Goal: Task Accomplishment & Management: Manage account settings

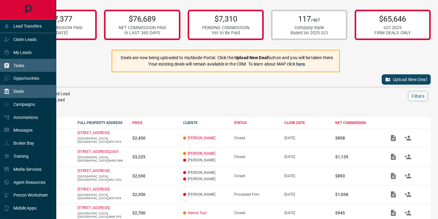
click at [15, 65] on p "Tasks" at bounding box center [18, 65] width 11 height 5
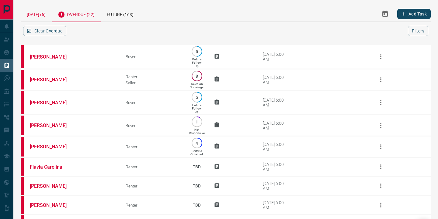
click at [39, 14] on div "[DATE] (6)" at bounding box center [36, 13] width 31 height 15
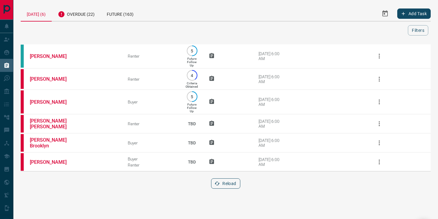
click at [229, 185] on button "Reload" at bounding box center [225, 184] width 29 height 10
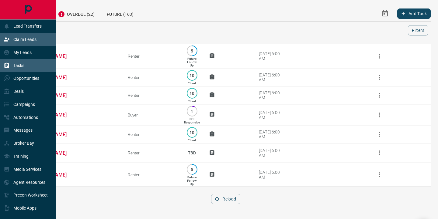
click at [11, 36] on div "Claim Leads" at bounding box center [20, 40] width 33 height 10
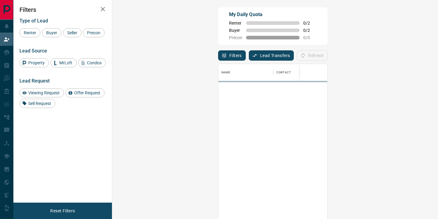
scroll to position [166, 312]
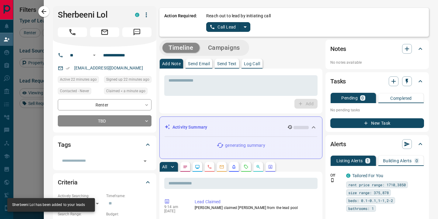
click at [248, 27] on icon "split button" at bounding box center [244, 26] width 7 height 7
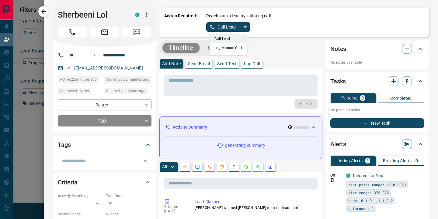
click at [233, 48] on li "Log Manual Call" at bounding box center [227, 47] width 37 height 9
click at [218, 26] on button "Log Manual Call" at bounding box center [226, 27] width 40 height 10
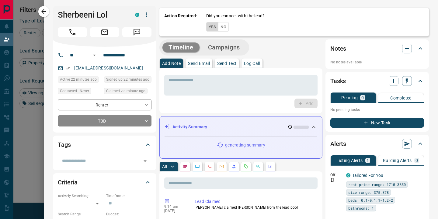
click at [212, 26] on button "Yes" at bounding box center [212, 26] width 12 height 9
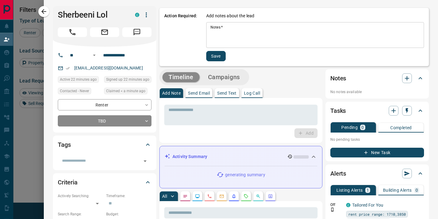
click at [229, 34] on textarea "Notes   *" at bounding box center [314, 35] width 209 height 21
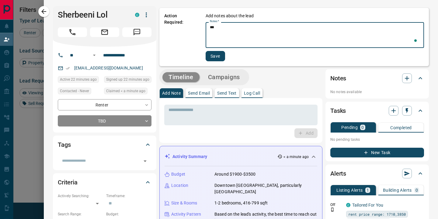
type textarea "***"
click at [216, 59] on button "Save" at bounding box center [214, 56] width 19 height 10
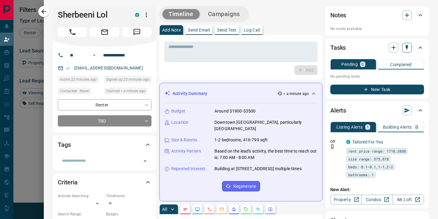
click at [406, 47] on icon "button" at bounding box center [406, 47] width 2 height 5
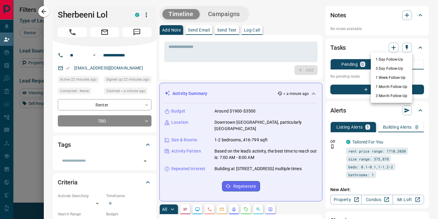
click at [392, 56] on li "1 Day Follow-Up" at bounding box center [390, 59] width 41 height 9
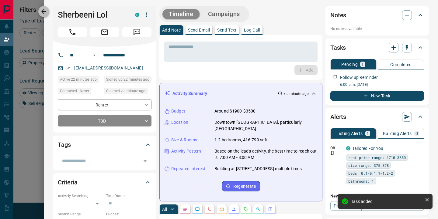
click at [44, 13] on icon "button" at bounding box center [43, 11] width 7 height 7
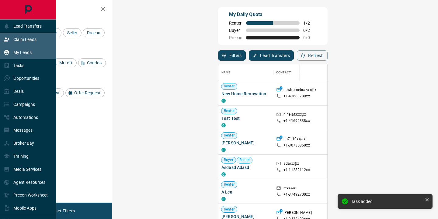
click at [7, 51] on icon at bounding box center [6, 52] width 5 height 5
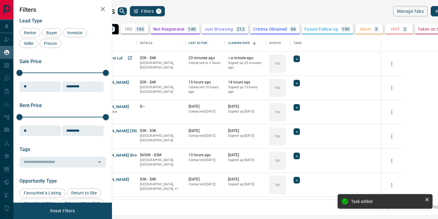
scroll to position [165, 323]
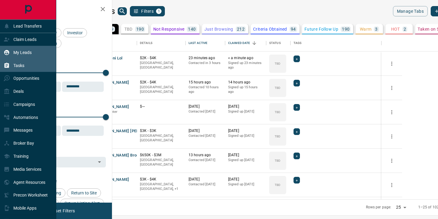
click at [9, 66] on icon at bounding box center [7, 65] width 5 height 5
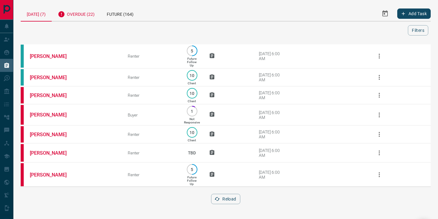
click at [78, 14] on div "Overdue (22)" at bounding box center [76, 13] width 49 height 15
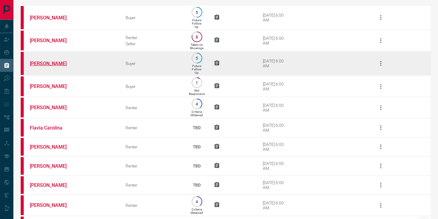
scroll to position [40, 0]
click at [48, 64] on link "[PERSON_NAME]" at bounding box center [53, 63] width 46 height 6
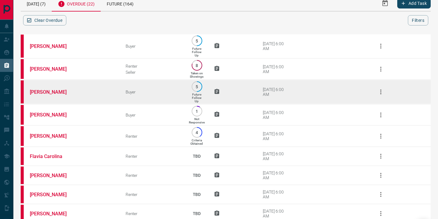
scroll to position [0, 0]
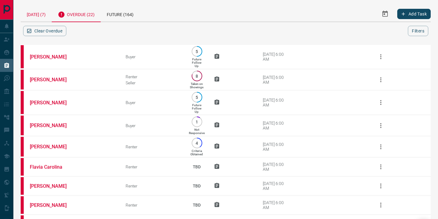
click at [38, 18] on div "[DATE] (7)" at bounding box center [36, 13] width 31 height 15
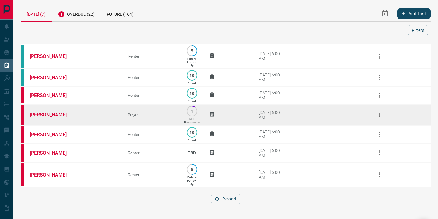
click at [44, 118] on link "[PERSON_NAME]" at bounding box center [53, 115] width 46 height 6
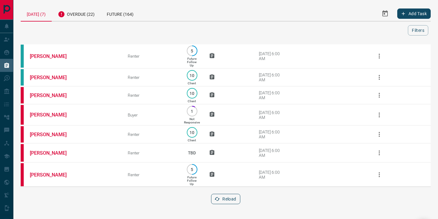
click at [227, 203] on button "Reload" at bounding box center [225, 199] width 29 height 10
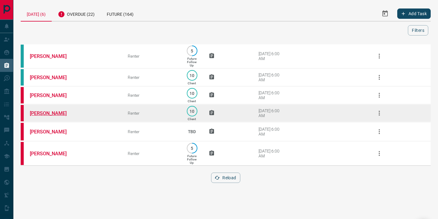
click at [45, 116] on link "[PERSON_NAME]" at bounding box center [53, 114] width 46 height 6
